Goal: Information Seeking & Learning: Learn about a topic

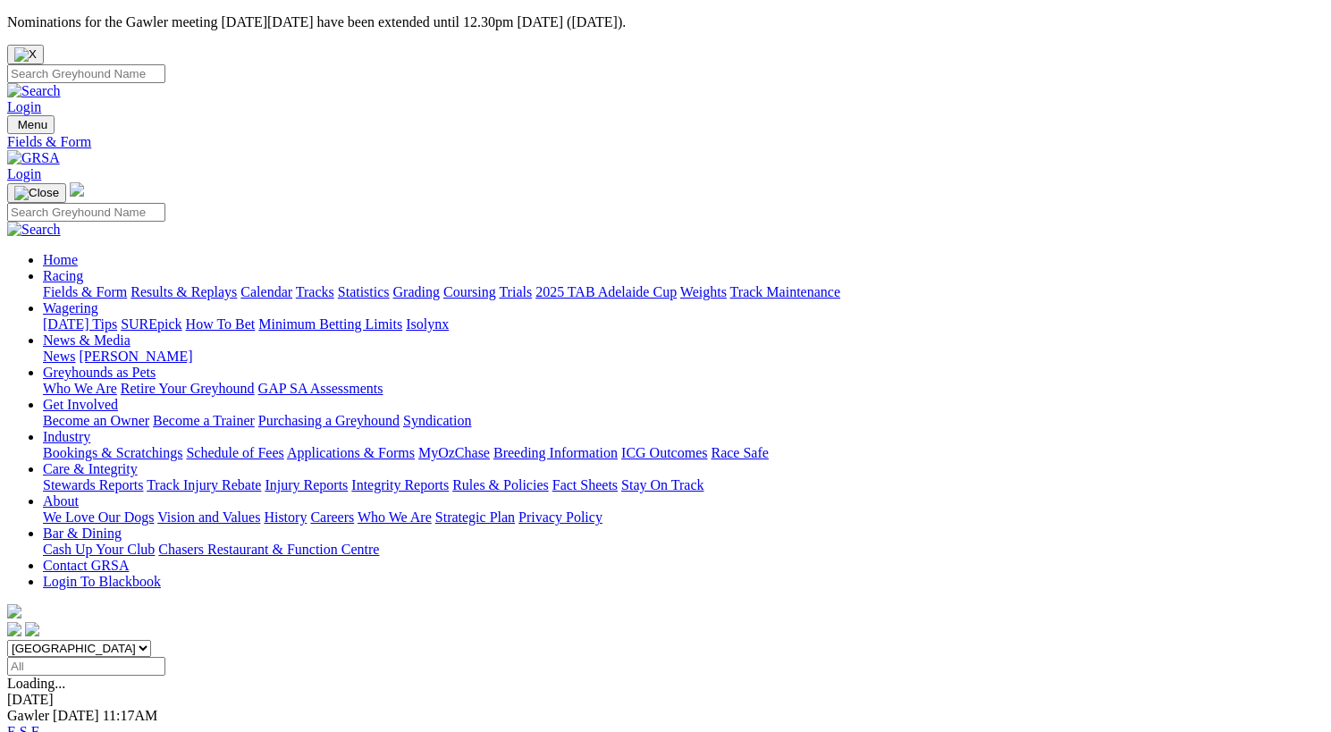
scroll to position [389, 0]
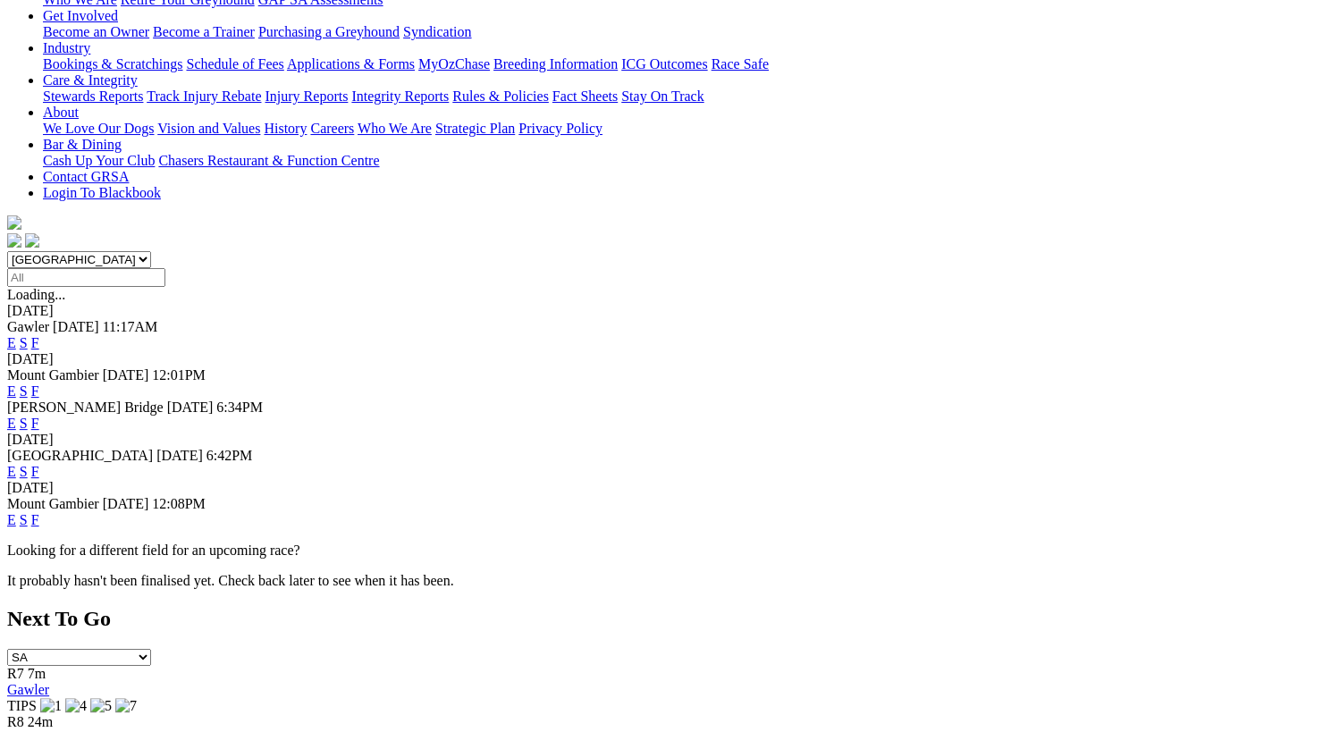
click at [39, 512] on link "F" at bounding box center [35, 519] width 8 height 15
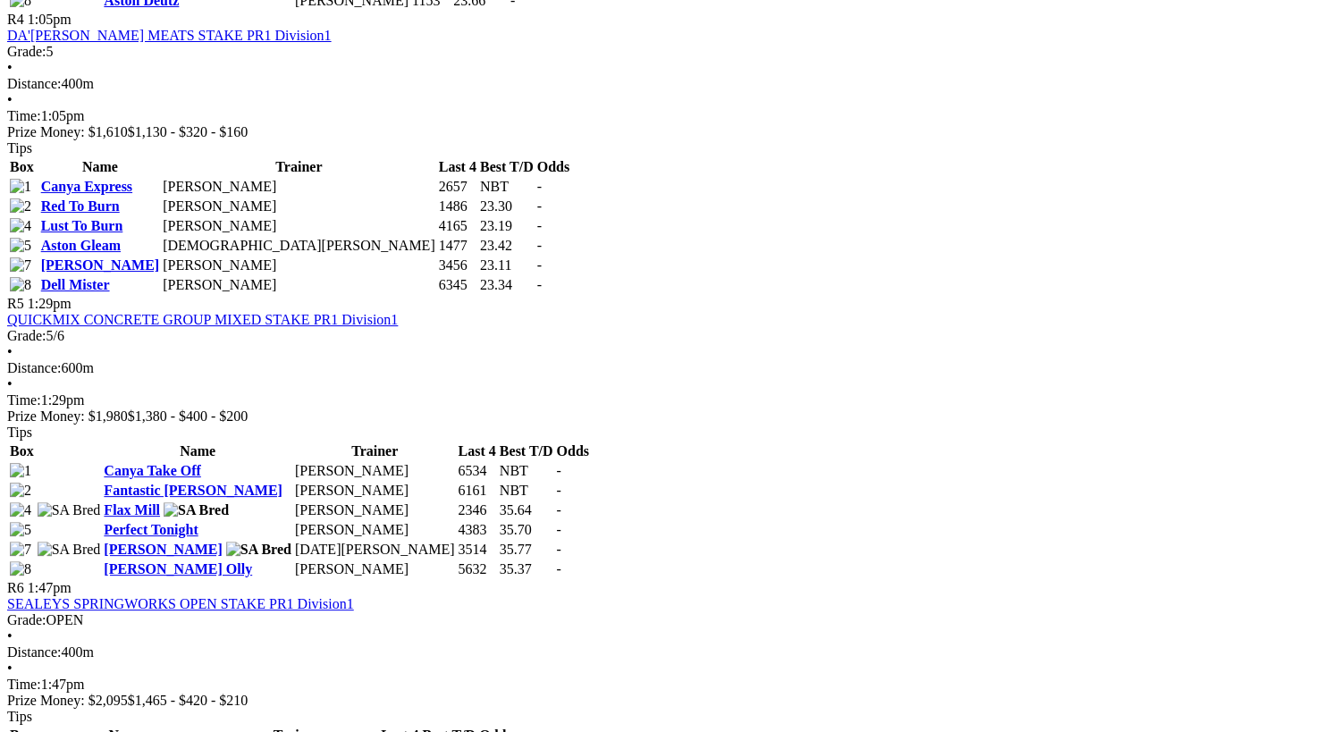
scroll to position [1887, 0]
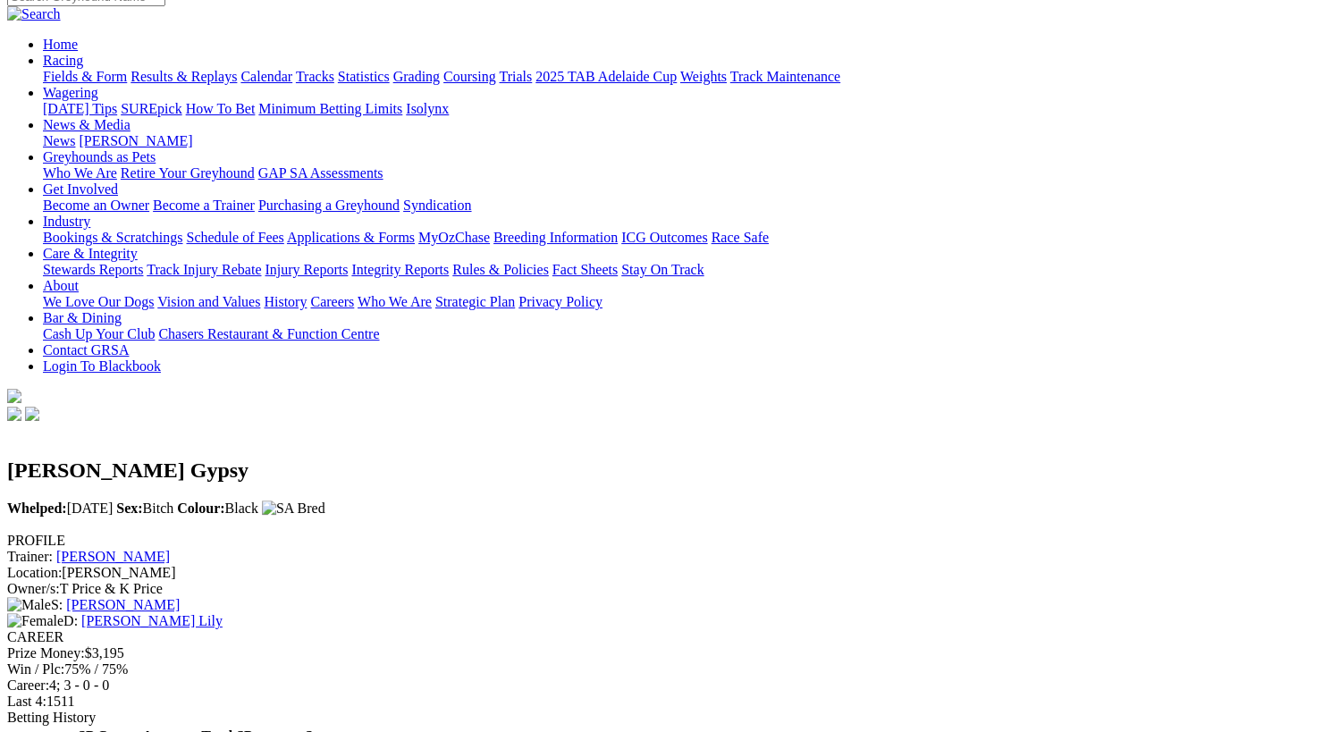
scroll to position [206, 0]
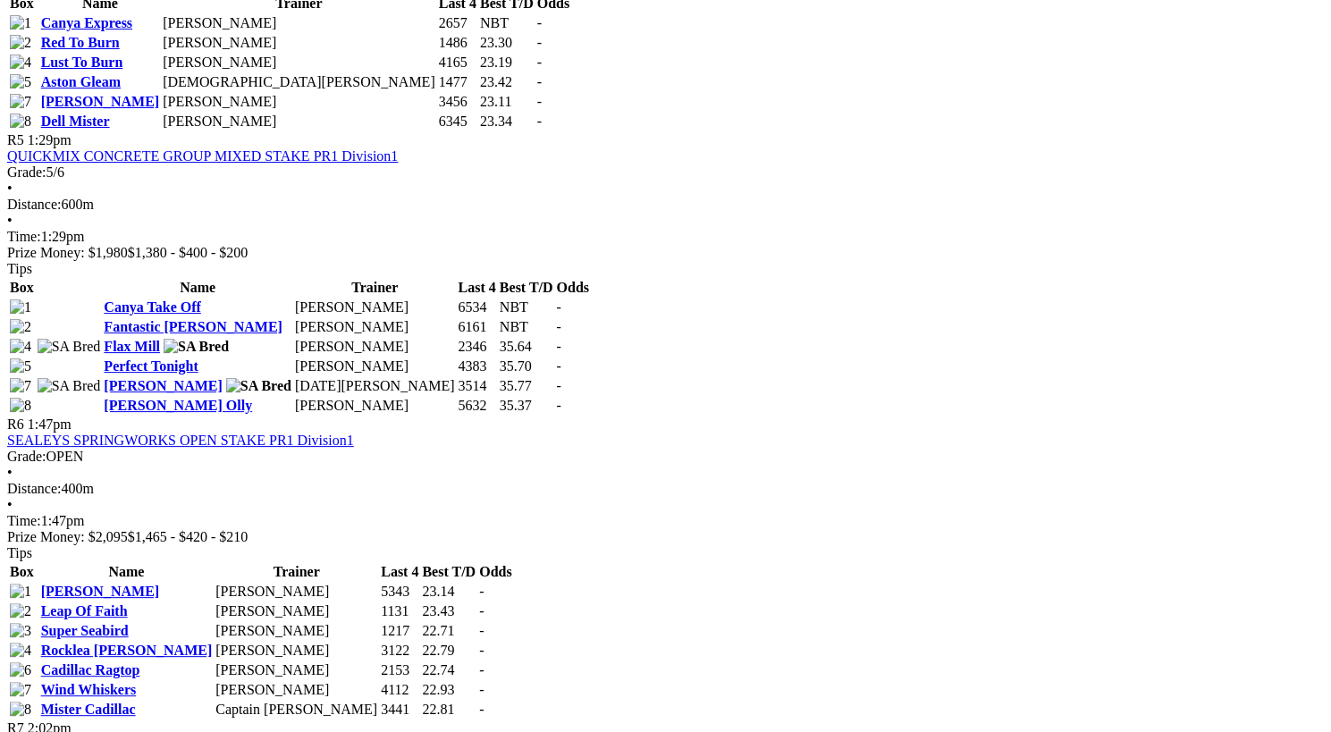
scroll to position [2028, 0]
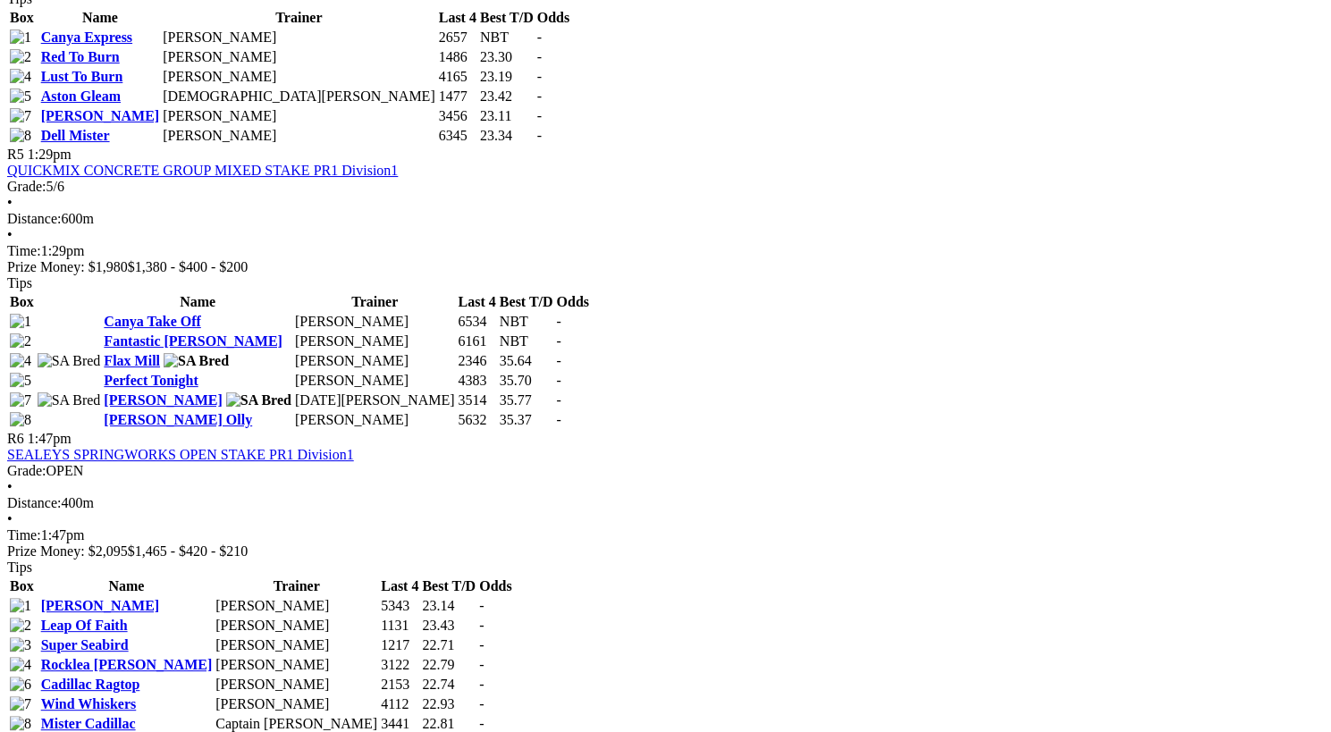
scroll to position [2038, 0]
